Goal: Information Seeking & Learning: Learn about a topic

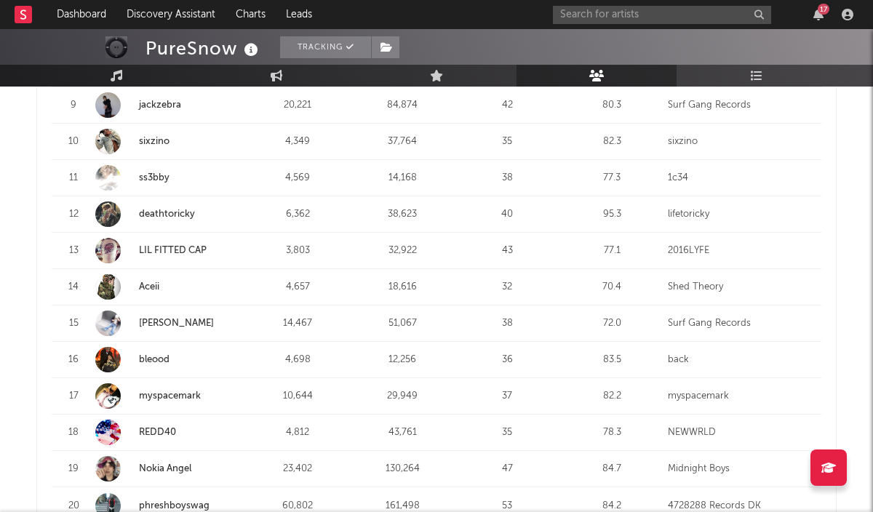
scroll to position [958, 0]
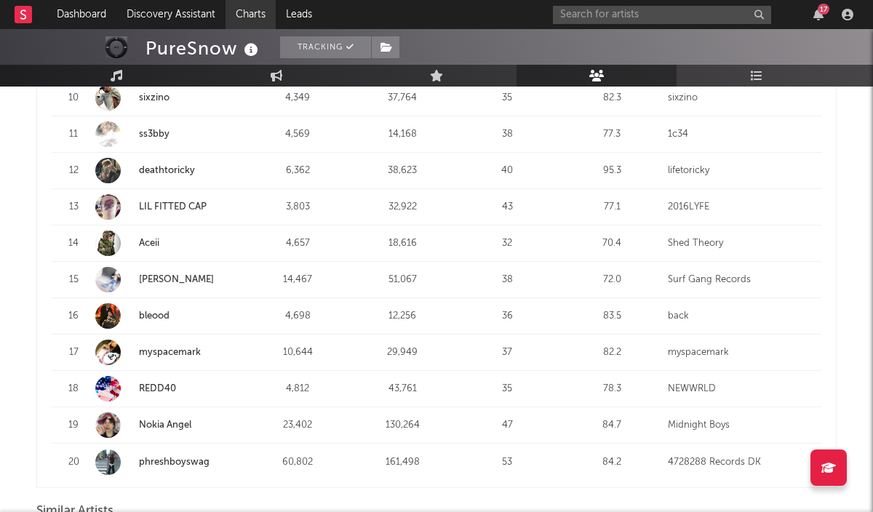
click at [244, 12] on link "Charts" at bounding box center [251, 14] width 50 height 29
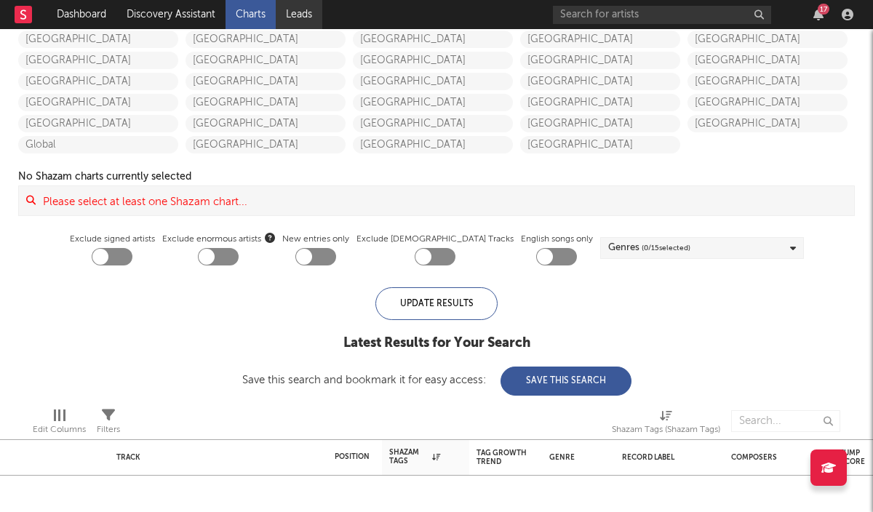
click at [308, 12] on link "Leads" at bounding box center [299, 14] width 47 height 29
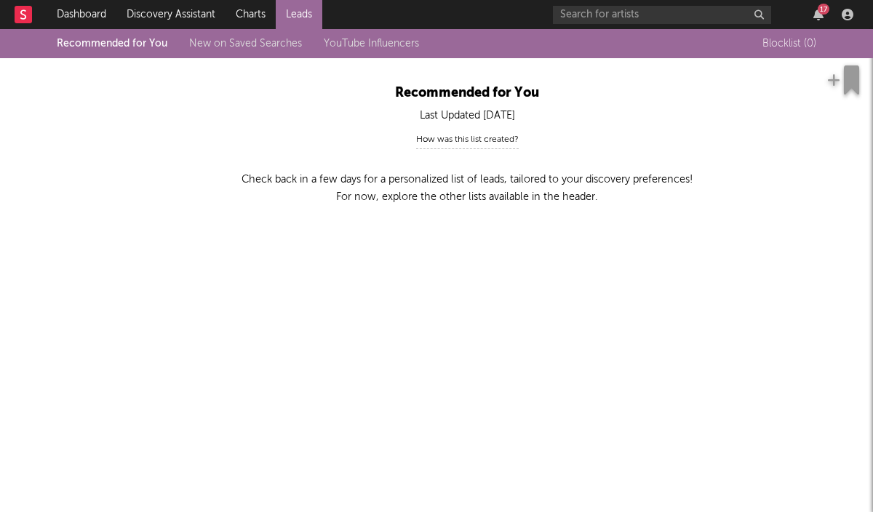
click at [17, 15] on rect at bounding box center [23, 14] width 17 height 17
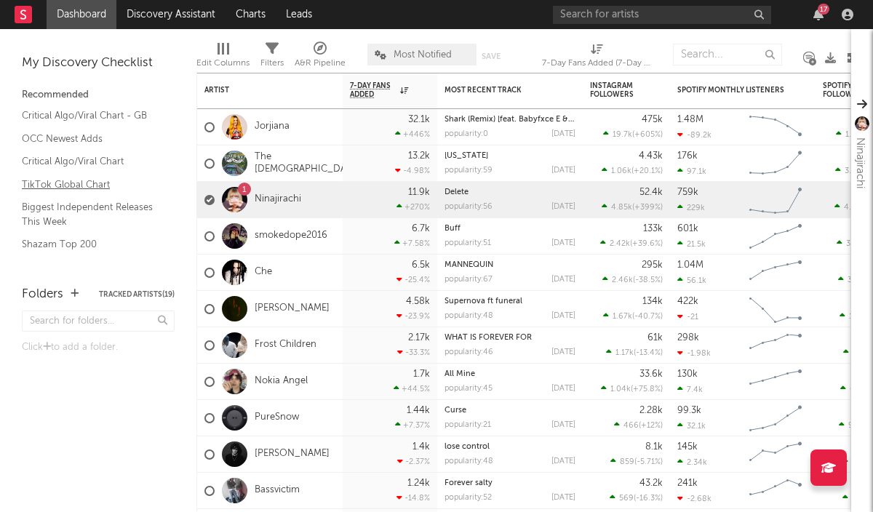
click at [95, 186] on link "TikTok Global Chart" at bounding box center [91, 185] width 138 height 16
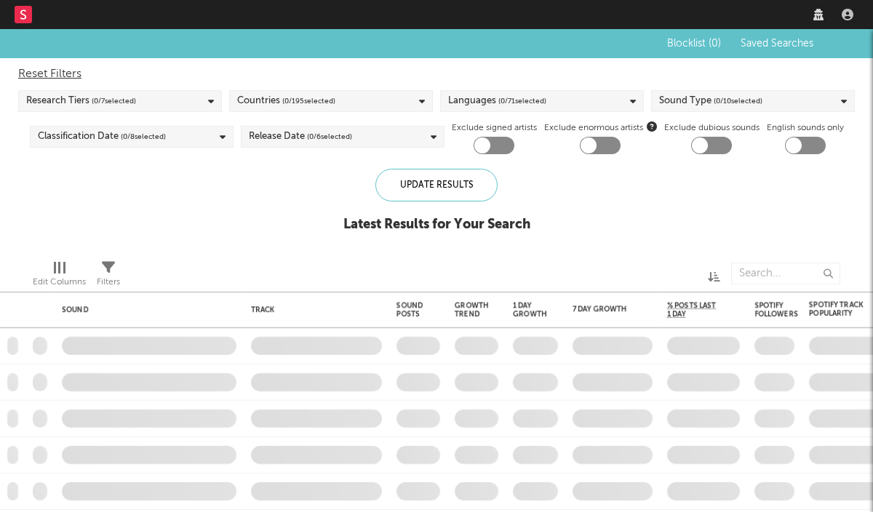
checkbox input "true"
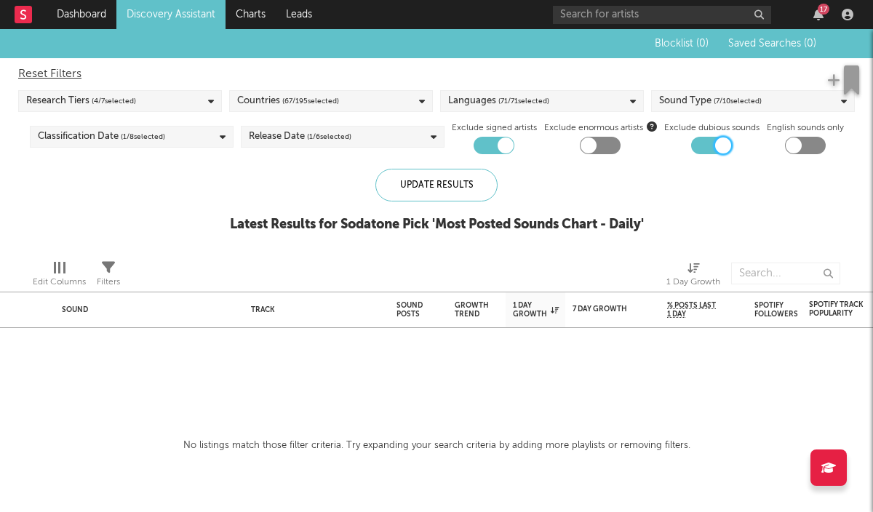
click at [718, 147] on div at bounding box center [723, 146] width 16 height 16
checkbox input "false"
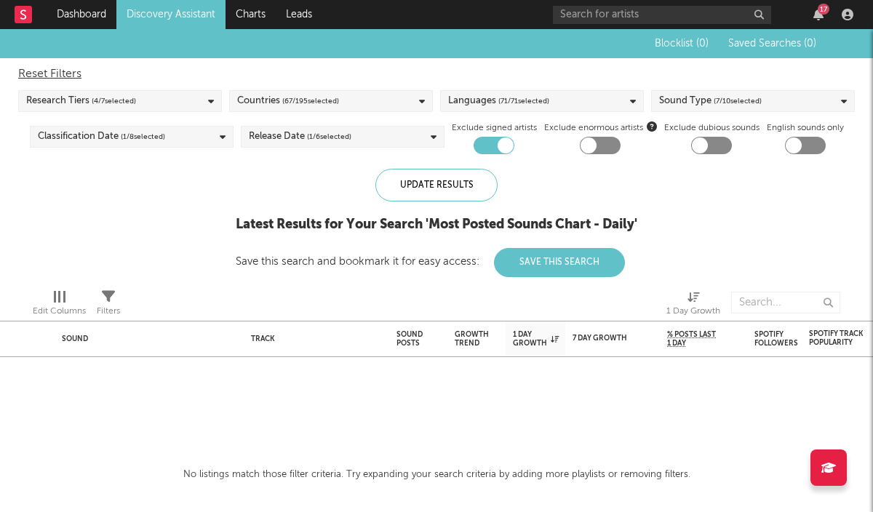
click at [700, 104] on div "Sound Type ( 7 / 10 selected)" at bounding box center [710, 100] width 103 height 17
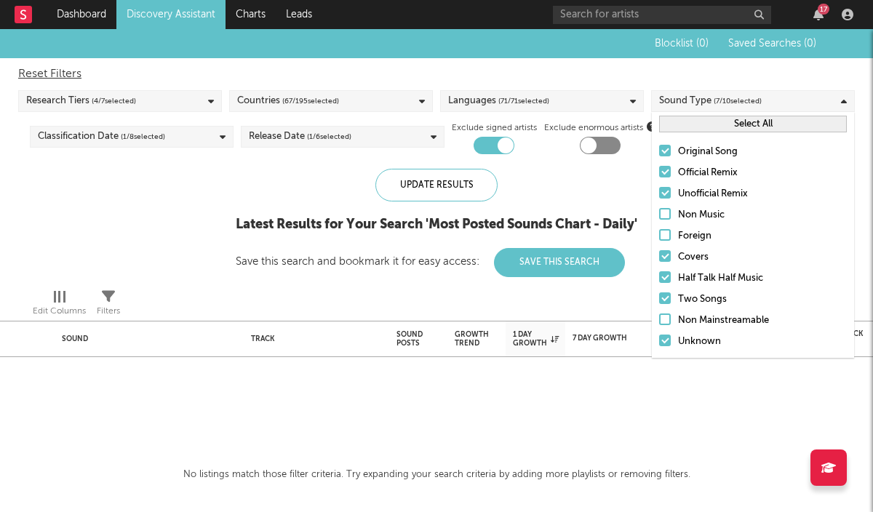
click at [662, 236] on div at bounding box center [665, 235] width 12 height 12
click at [659, 236] on input "Foreign" at bounding box center [659, 236] width 0 height 17
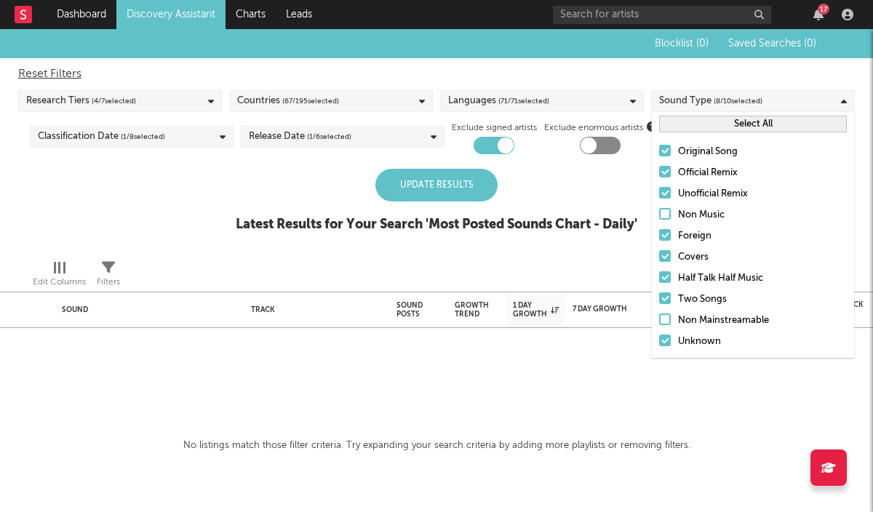
click at [665, 212] on div at bounding box center [665, 214] width 12 height 12
click at [659, 212] on input "Non Music" at bounding box center [659, 215] width 0 height 17
click at [468, 207] on div "Update Results Latest Results for Your Search ' Most Posted Sounds Chart - Dail…" at bounding box center [437, 208] width 402 height 79
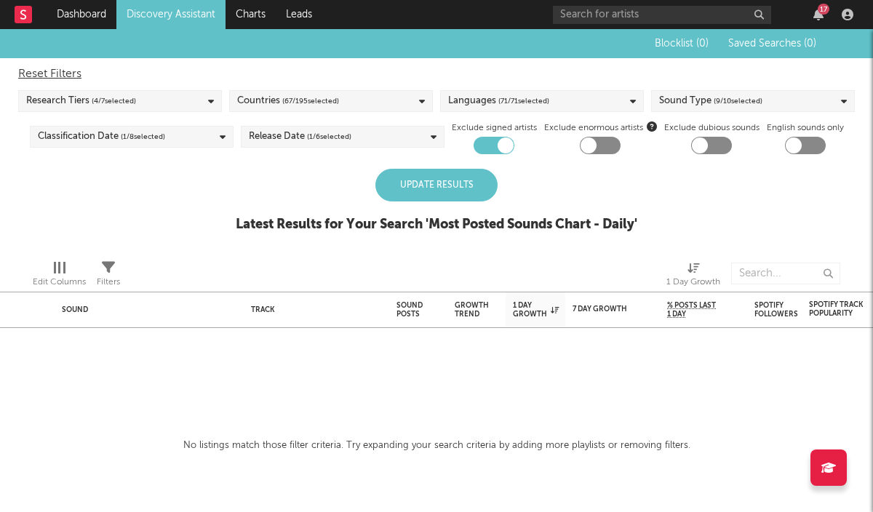
click at [413, 92] on div "Countries ( 67 / 195 selected)" at bounding box center [331, 101] width 204 height 22
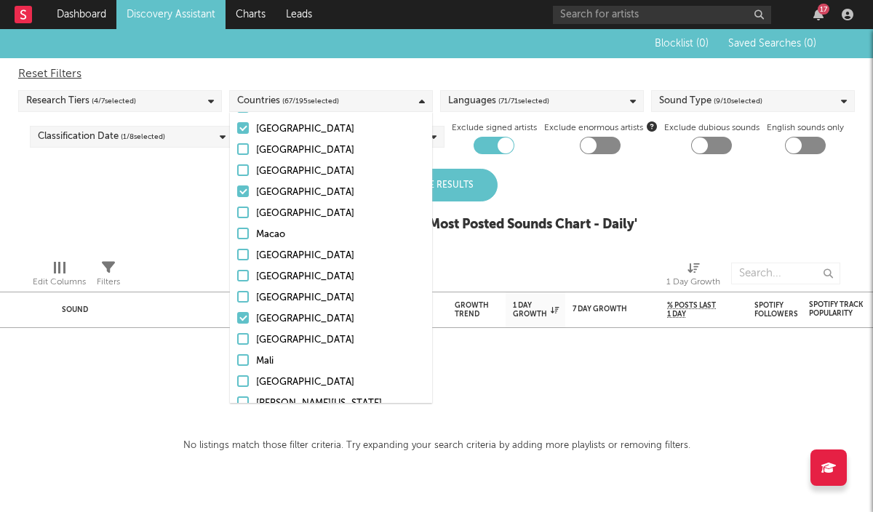
scroll to position [2081, 0]
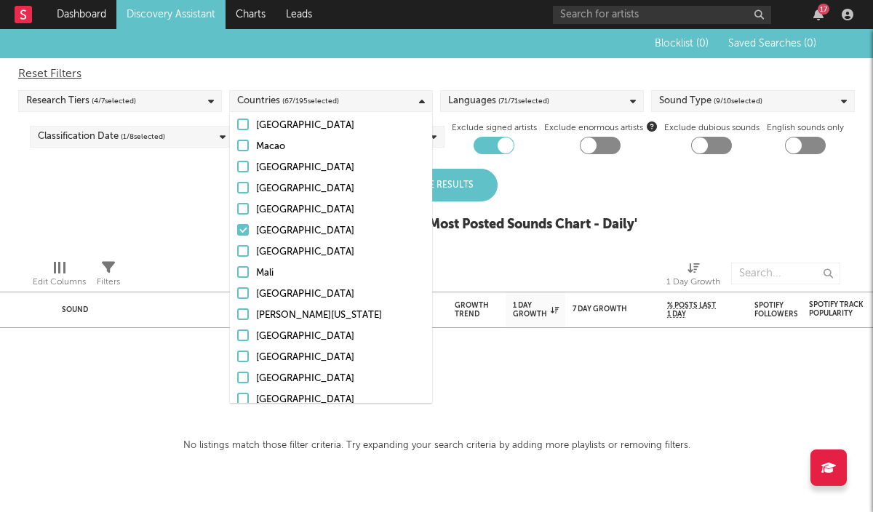
click at [191, 93] on div "Research Tiers ( 4 / 7 selected)" at bounding box center [120, 101] width 204 height 22
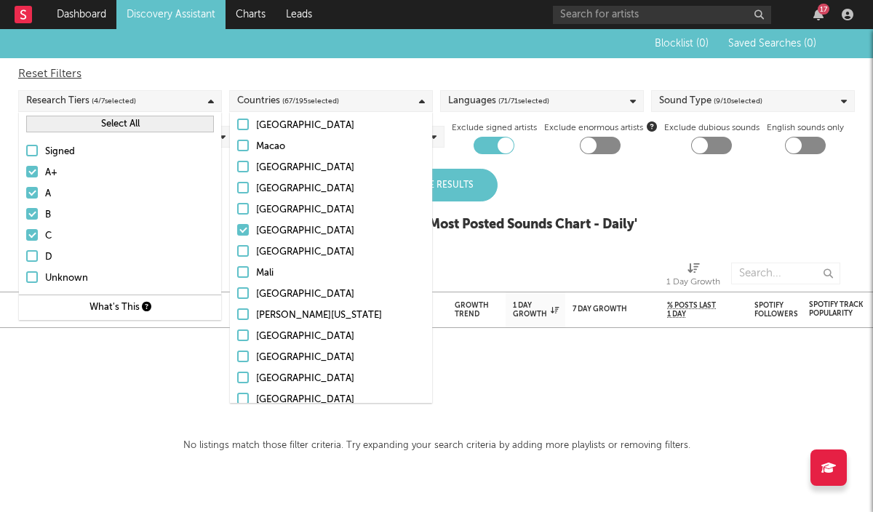
click at [38, 257] on label "D" at bounding box center [120, 257] width 188 height 17
click at [26, 257] on input "D" at bounding box center [26, 257] width 0 height 17
click at [35, 275] on div at bounding box center [32, 277] width 12 height 12
click at [26, 275] on input "Unknown" at bounding box center [26, 278] width 0 height 17
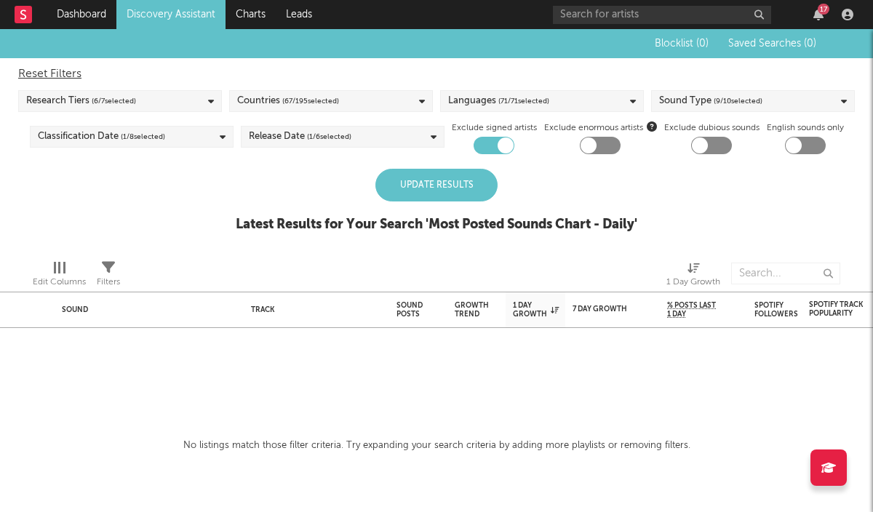
click at [64, 70] on div "Reset Filters" at bounding box center [436, 73] width 837 height 17
checkbox input "false"
click at [432, 186] on div "Update Results" at bounding box center [436, 185] width 122 height 33
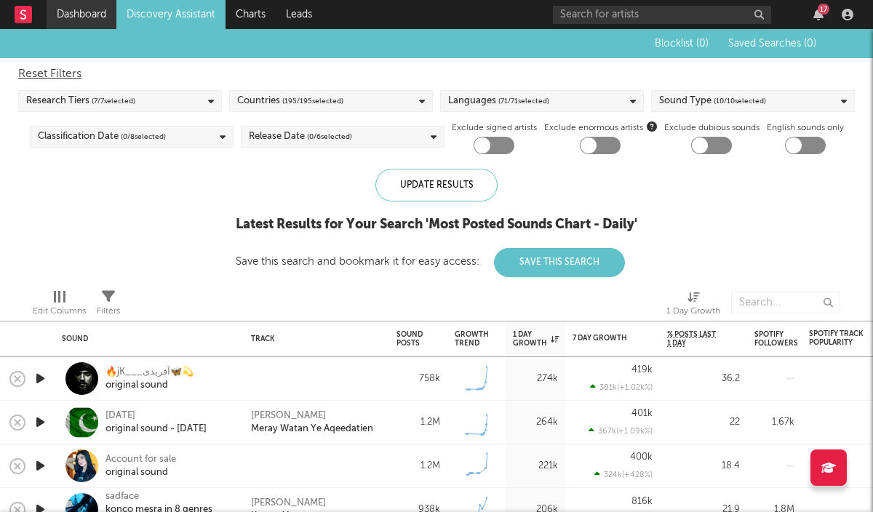
click at [97, 15] on link "Dashboard" at bounding box center [82, 14] width 70 height 29
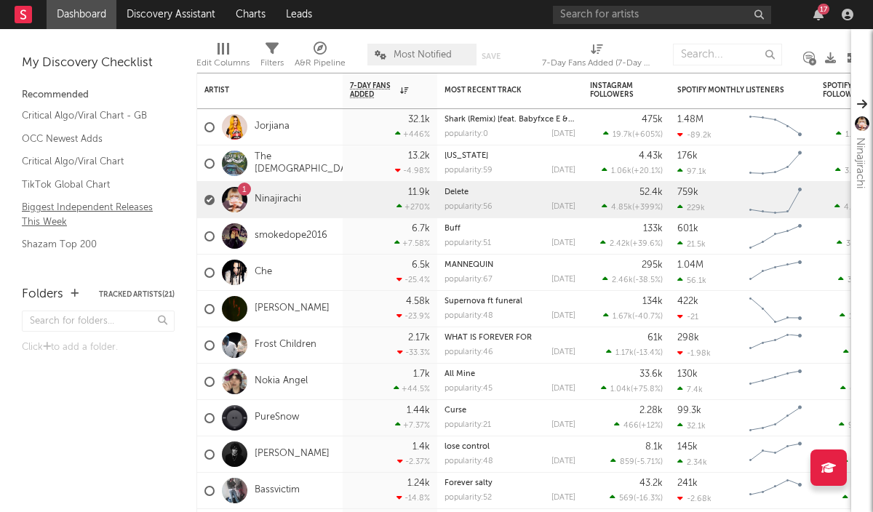
click at [133, 207] on link "Biggest Independent Releases This Week" at bounding box center [91, 214] width 138 height 30
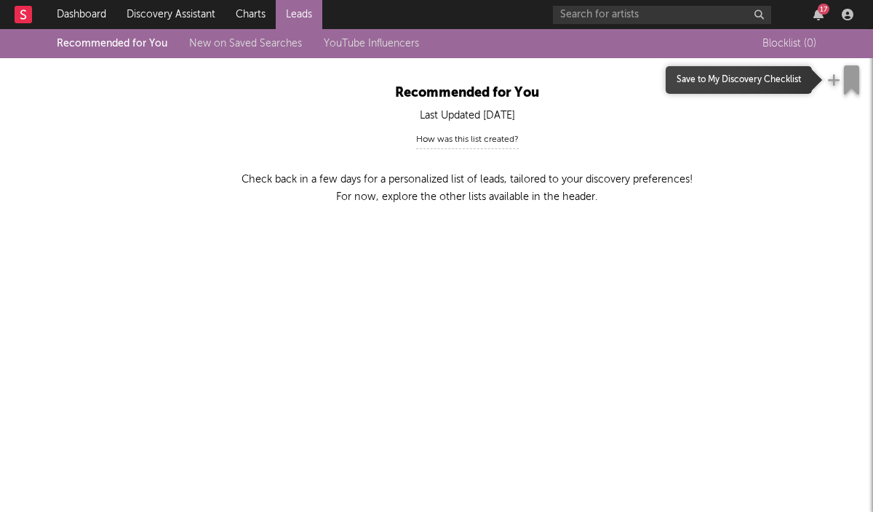
click at [838, 79] on icon "button" at bounding box center [833, 80] width 13 height 15
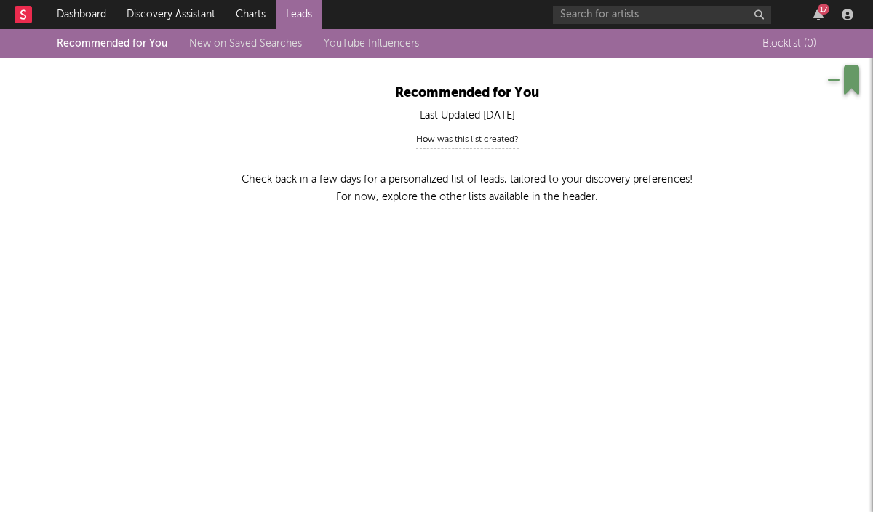
click at [829, 9] on div "17" at bounding box center [824, 9] width 12 height 11
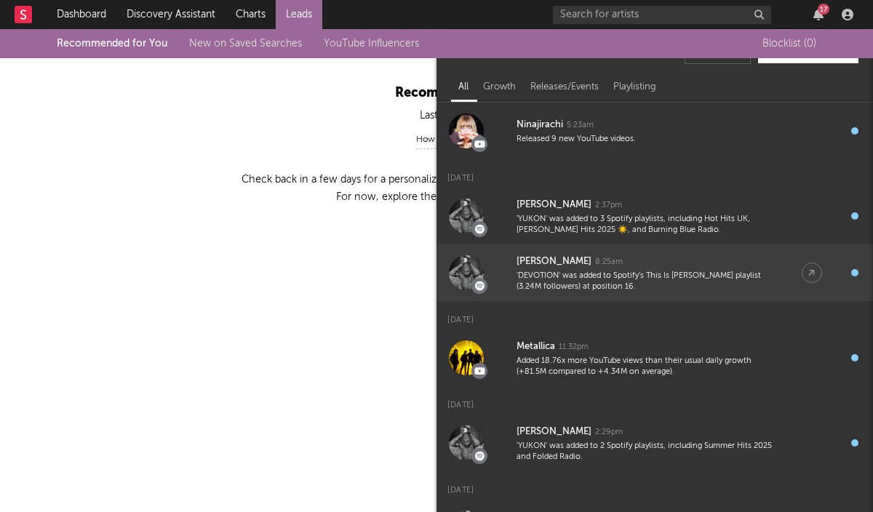
scroll to position [31, 0]
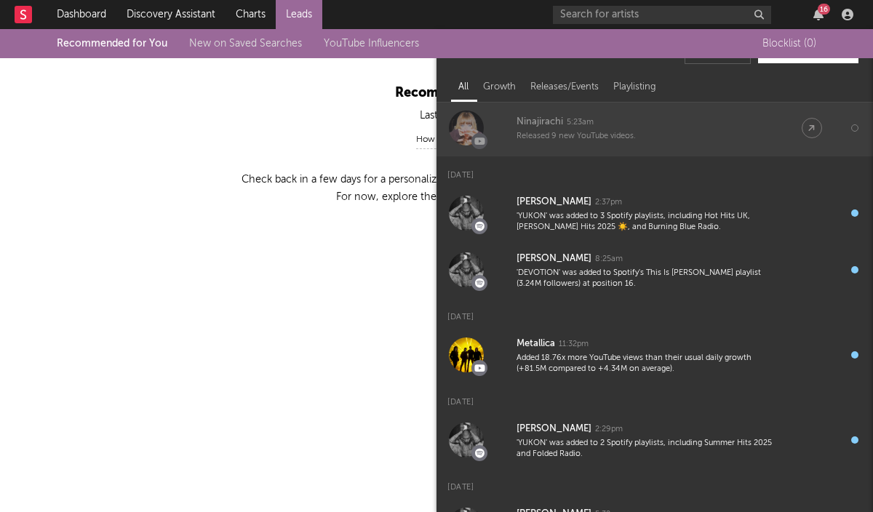
click at [601, 110] on link "Ninajirachi 5:23am Released 9 new YouTube videos." at bounding box center [655, 128] width 437 height 57
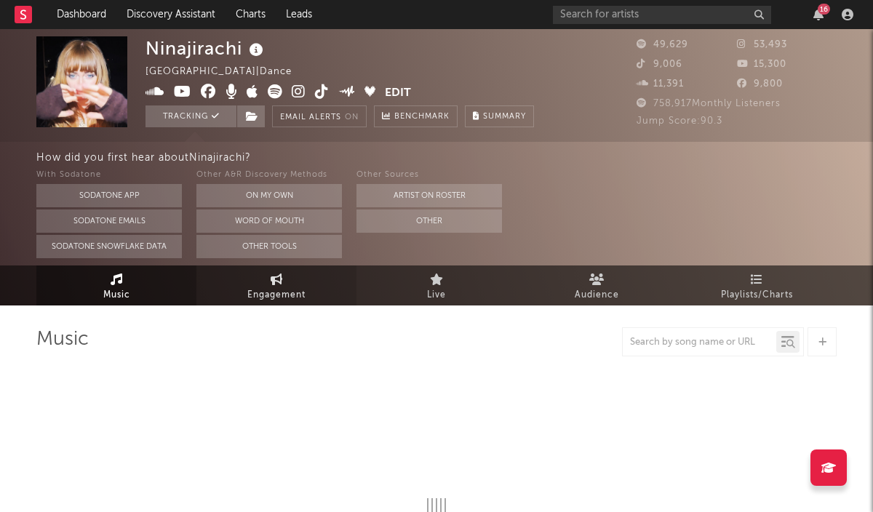
click at [287, 299] on span "Engagement" at bounding box center [276, 295] width 58 height 17
select select "1w"
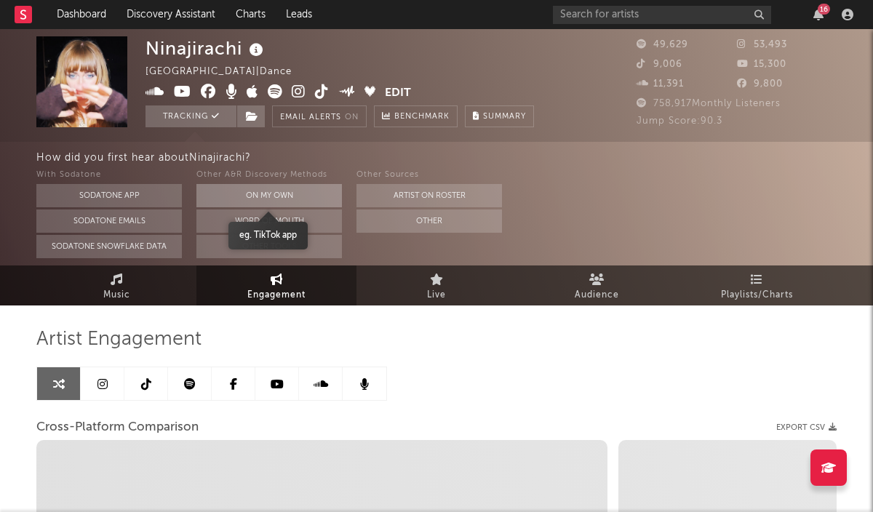
click at [316, 184] on button "On My Own" at bounding box center [269, 195] width 146 height 23
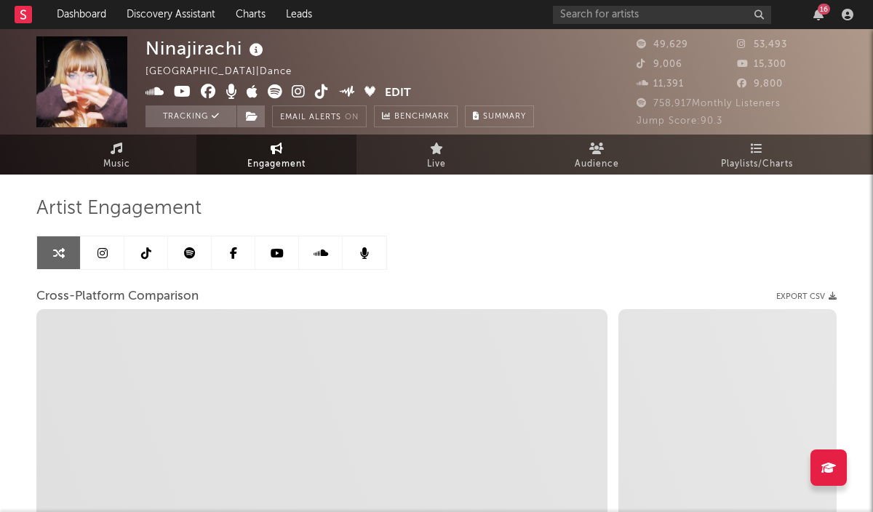
select select "1m"
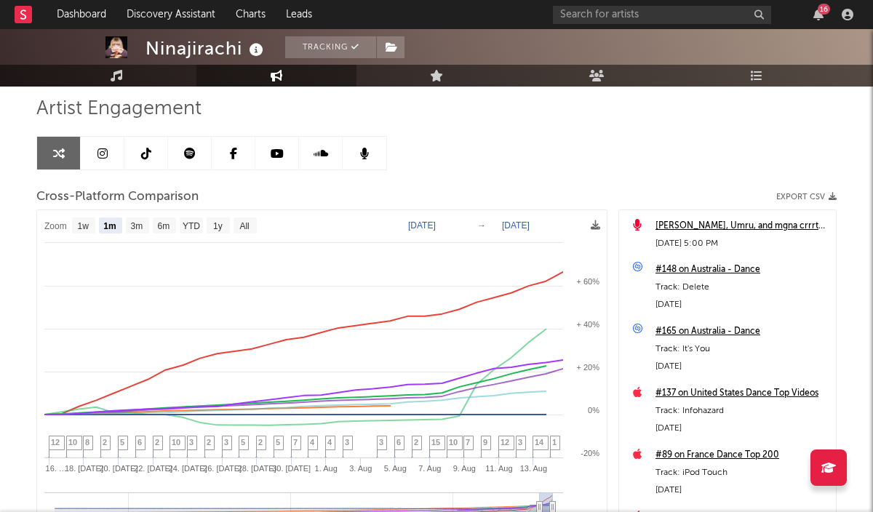
scroll to position [101, 0]
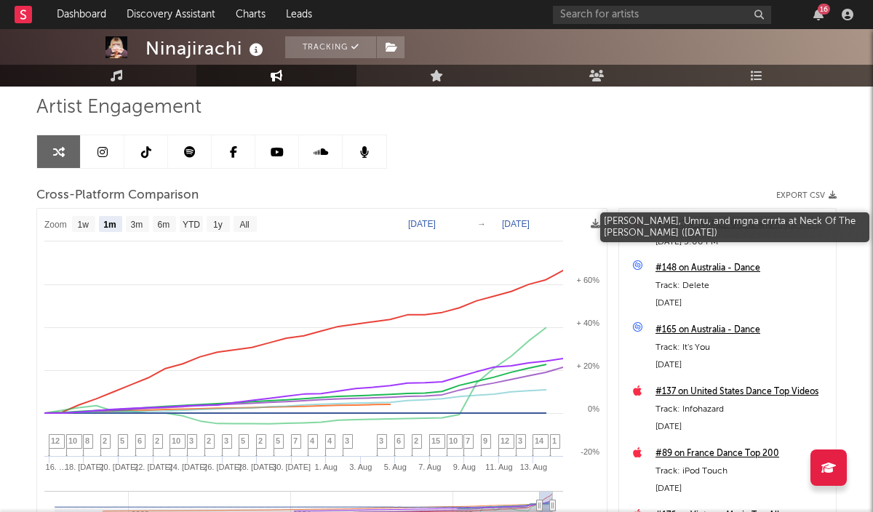
click at [757, 225] on div "[PERSON_NAME], Umru, and mgna crrrta at Neck Of The [PERSON_NAME] ([DATE])" at bounding box center [742, 224] width 173 height 17
